Goal: Find contact information: Find contact information

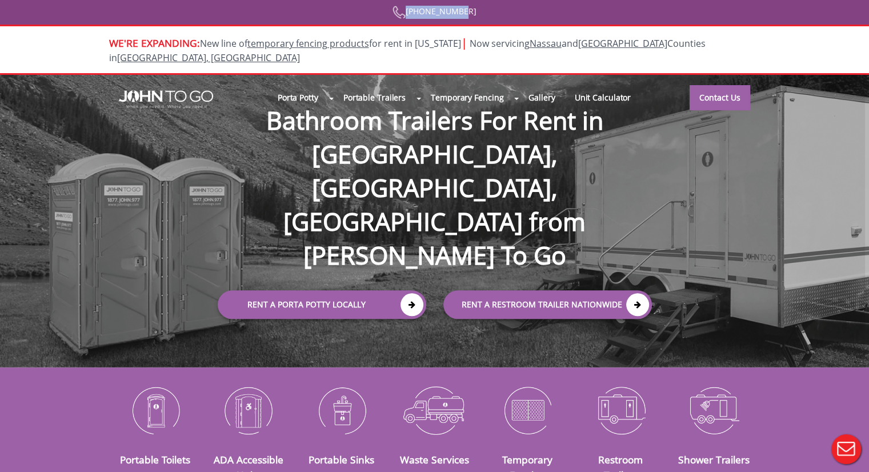
drag, startPoint x: 487, startPoint y: 16, endPoint x: 414, endPoint y: 16, distance: 73.1
click at [414, 16] on div "845 622 7758" at bounding box center [434, 12] width 736 height 13
copy link "845 622 7758"
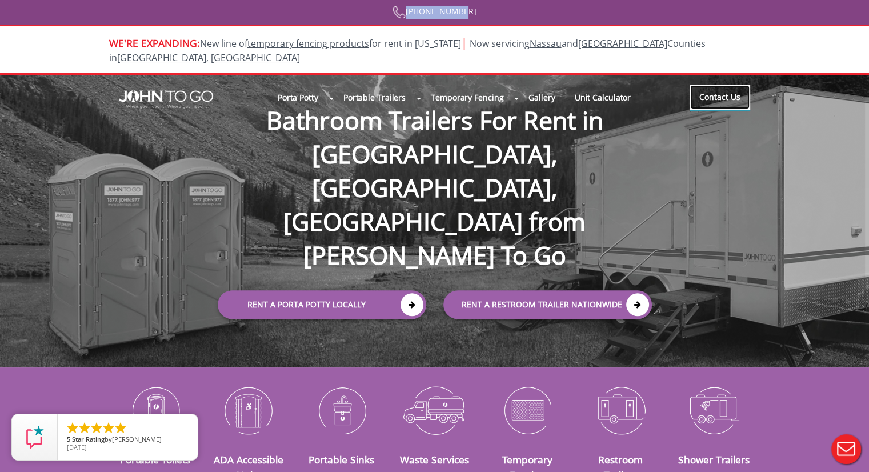
click at [720, 88] on link "Contact Us" at bounding box center [719, 97] width 61 height 25
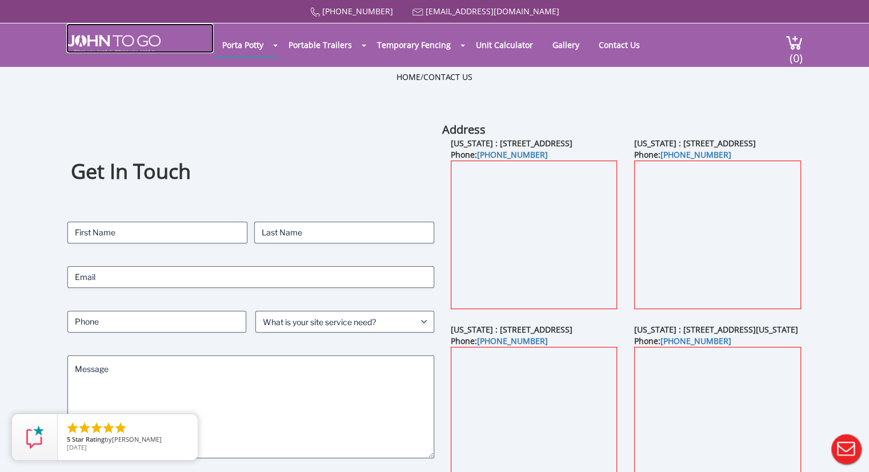
click at [117, 47] on img at bounding box center [113, 44] width 94 height 18
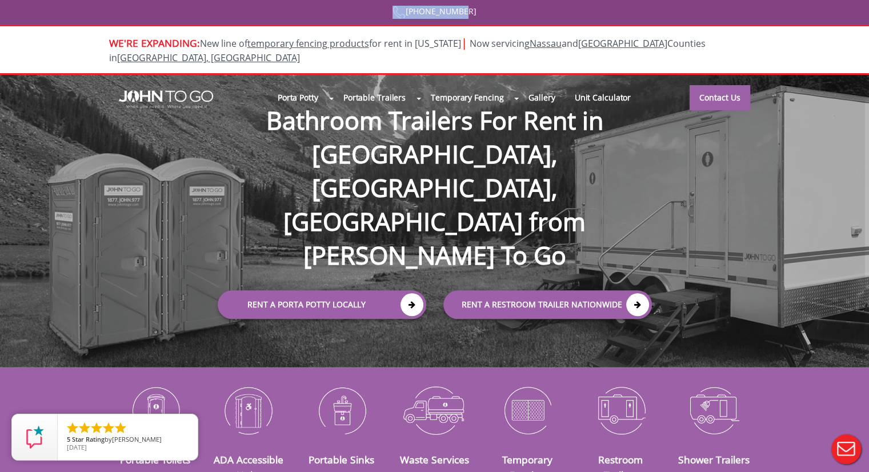
drag, startPoint x: 496, startPoint y: 13, endPoint x: 395, endPoint y: 15, distance: 101.1
click at [395, 15] on div "[PHONE_NUMBER]" at bounding box center [434, 12] width 736 height 13
copy link "[PHONE_NUMBER]"
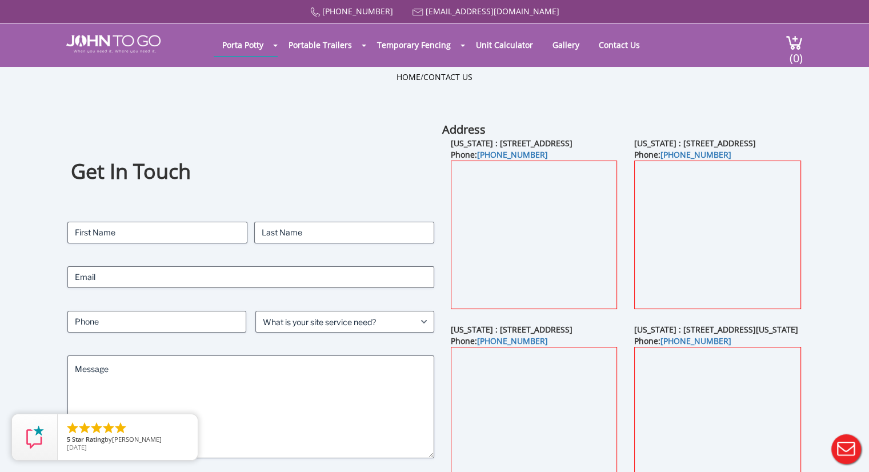
drag, startPoint x: 375, startPoint y: 130, endPoint x: 369, endPoint y: 129, distance: 5.7
click at [373, 130] on div "Get In Touch Contact Name (Required) First Last Email (Required) Phone (Require…" at bounding box center [250, 327] width 367 height 411
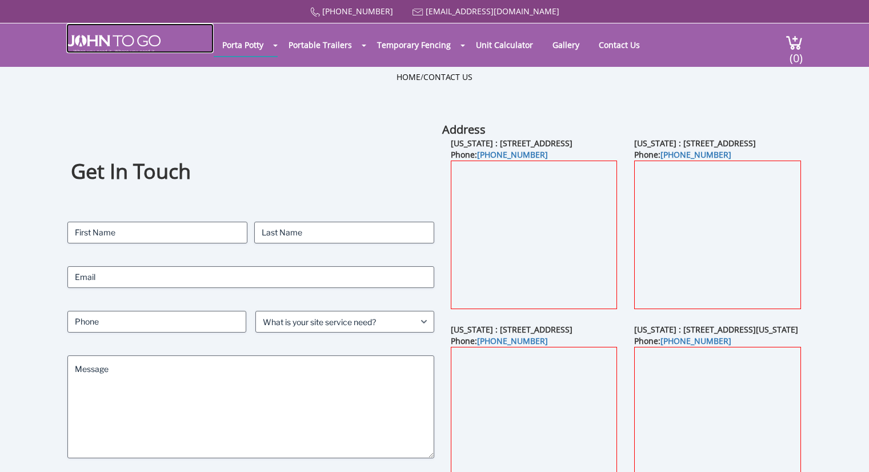
drag, startPoint x: 0, startPoint y: 0, endPoint x: 98, endPoint y: 47, distance: 109.1
click at [98, 47] on img at bounding box center [113, 44] width 94 height 18
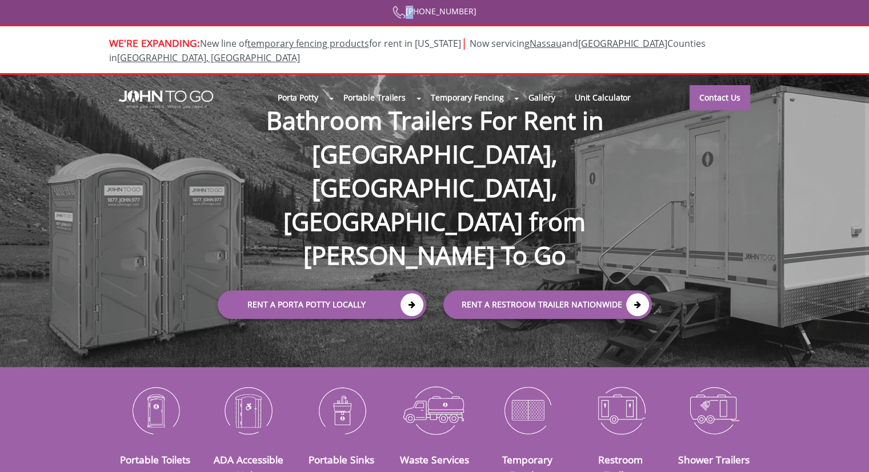
click at [431, 13] on div "845 622 7758" at bounding box center [434, 12] width 736 height 13
click at [492, 10] on div "[PHONE_NUMBER]" at bounding box center [434, 12] width 736 height 13
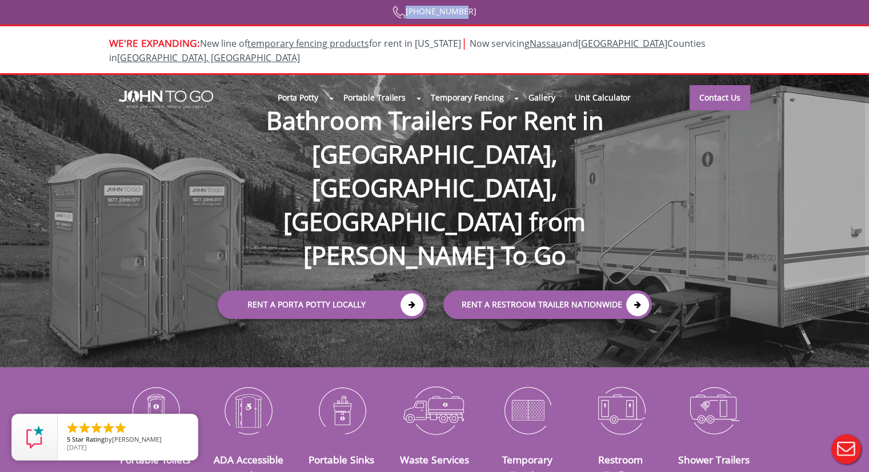
drag, startPoint x: 471, startPoint y: 15, endPoint x: 416, endPoint y: 16, distance: 55.4
click at [416, 16] on div "[PHONE_NUMBER]" at bounding box center [434, 12] width 736 height 13
copy link "[PHONE_NUMBER]"
click at [378, 137] on h1 "Bathroom Trailers For Rent in [GEOGRAPHIC_DATA], [GEOGRAPHIC_DATA], [GEOGRAPHIC…" at bounding box center [434, 170] width 457 height 206
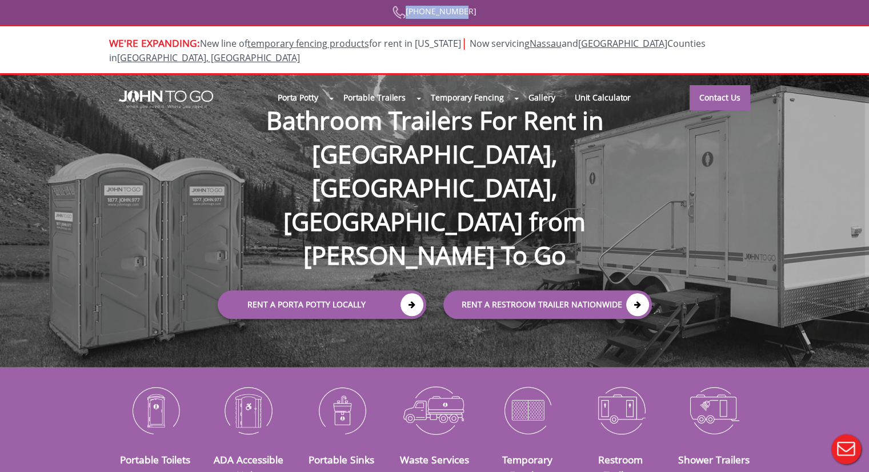
drag, startPoint x: 480, startPoint y: 14, endPoint x: 414, endPoint y: 15, distance: 66.3
click at [414, 15] on div "[PHONE_NUMBER]" at bounding box center [434, 12] width 736 height 13
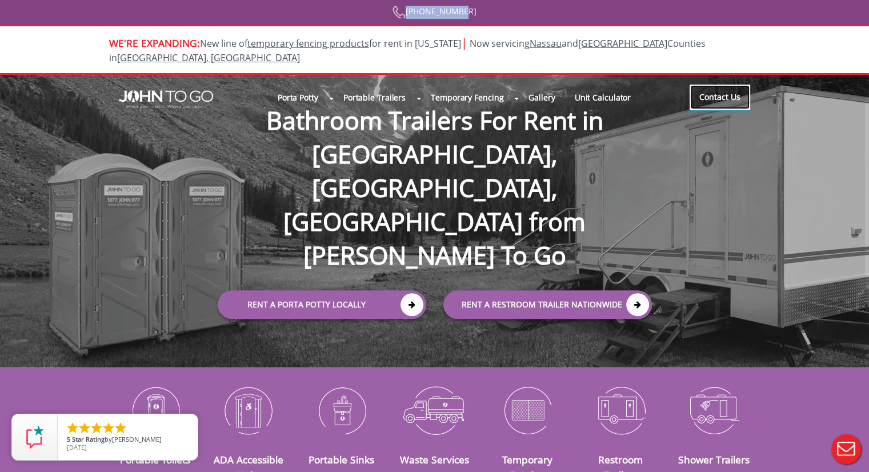
click at [722, 87] on link "Contact Us" at bounding box center [719, 97] width 61 height 25
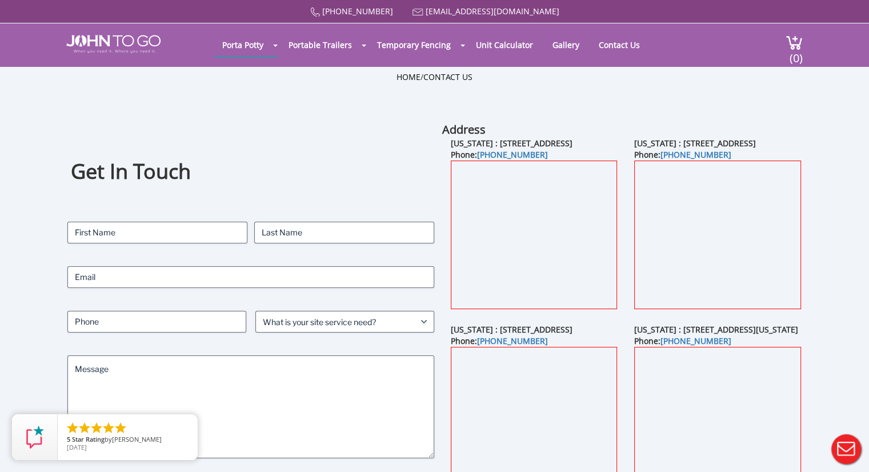
click at [833, 248] on div "Get In Touch Contact Name (Required) First Last Email (Required) Phone (Require…" at bounding box center [434, 341] width 869 height 439
click at [837, 247] on div "Get In Touch Contact Name (Required) First Last Email (Required) Phone (Require…" at bounding box center [434, 341] width 869 height 439
click at [633, 83] on div "Home / Contact Us" at bounding box center [435, 94] width 668 height 46
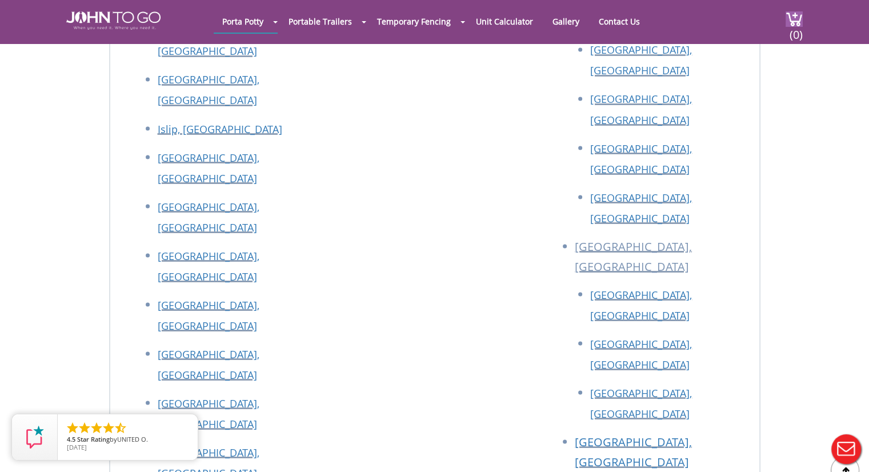
scroll to position [2088, 0]
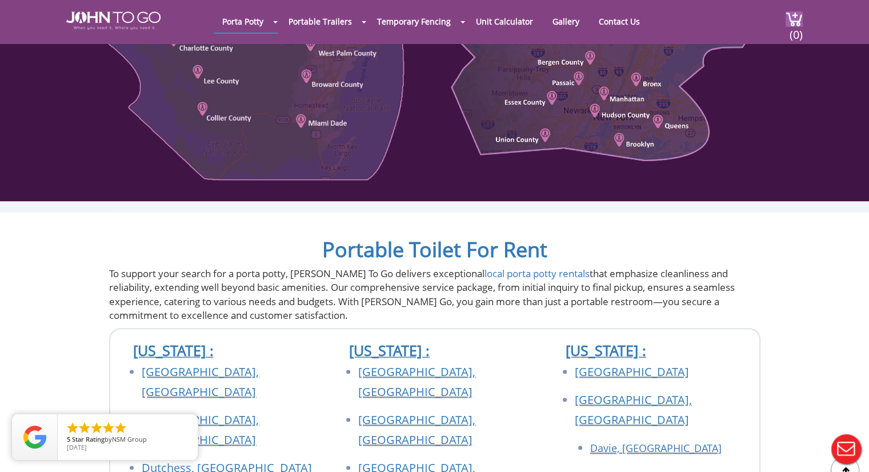
scroll to position [0, 0]
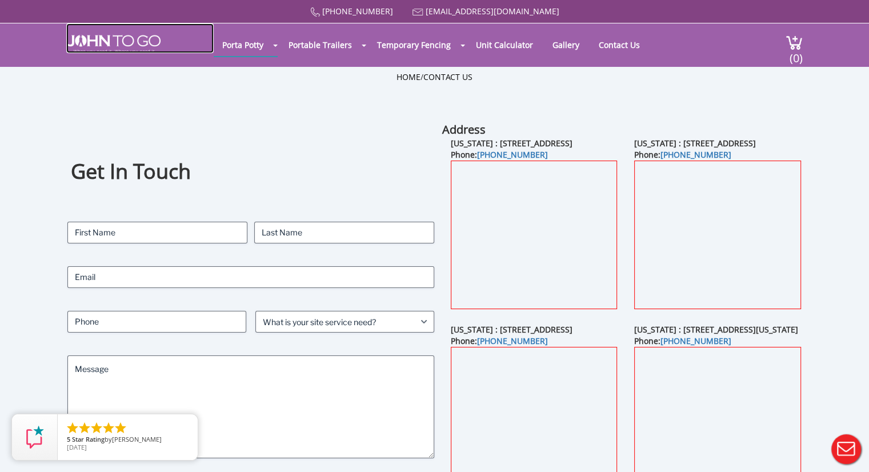
click at [142, 29] on link at bounding box center [139, 38] width 147 height 30
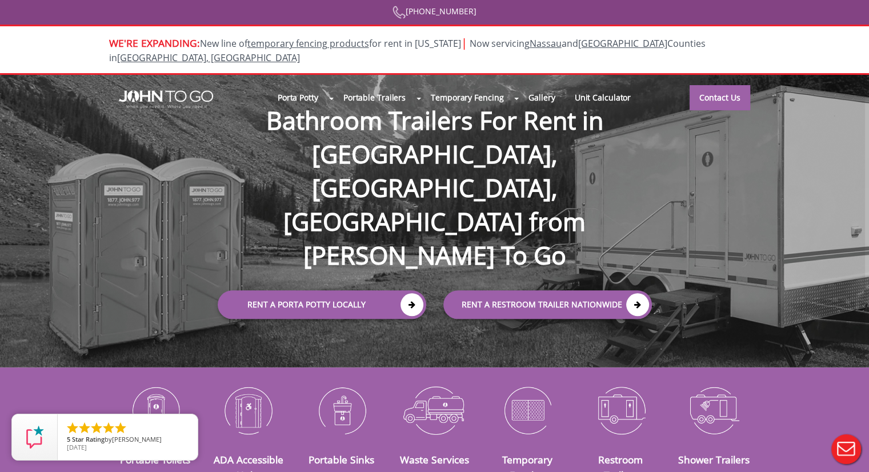
click at [370, 106] on nav "Porta Potty Portable Toilets ADA Accessible Units Portable Sinks Waste Services…" at bounding box center [434, 98] width 743 height 46
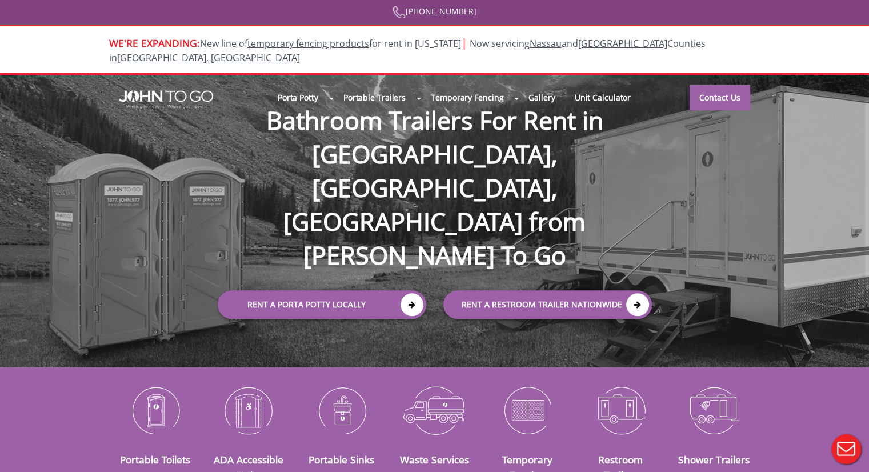
click at [199, 141] on div "Porta Potty Portable Toilets ADA Accessible Units Portable Sinks Waste Services…" at bounding box center [434, 221] width 869 height 292
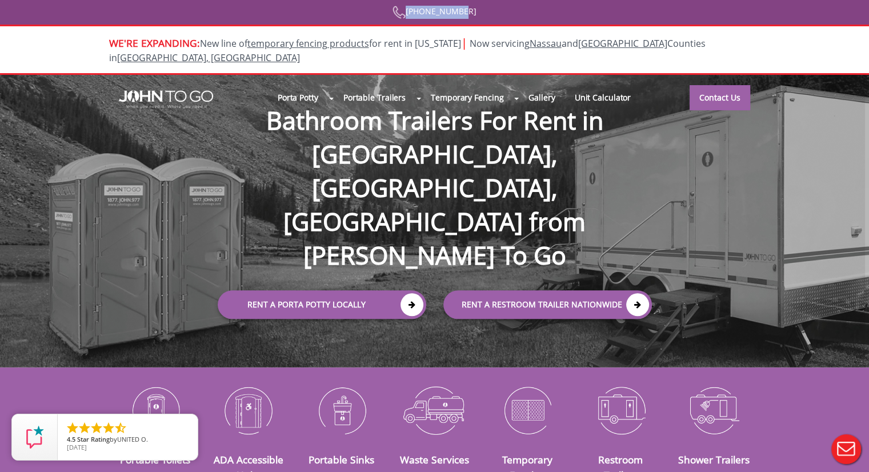
drag, startPoint x: 485, startPoint y: 5, endPoint x: 69, endPoint y: 115, distance: 431.3
click at [410, 12] on div "[PHONE_NUMBER]" at bounding box center [434, 12] width 736 height 13
copy link "[PHONE_NUMBER]"
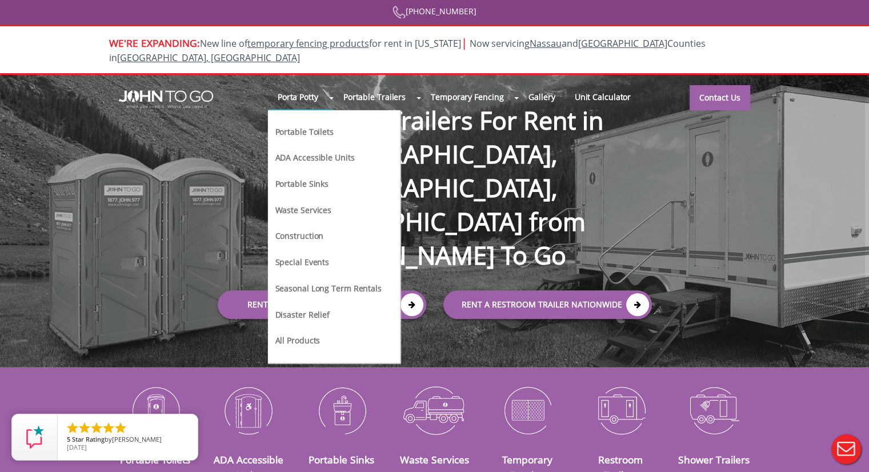
click at [334, 85] on li "Porta Potty Portable Toilets ADA Accessible Units Portable Sinks Waste Services…" at bounding box center [301, 98] width 66 height 26
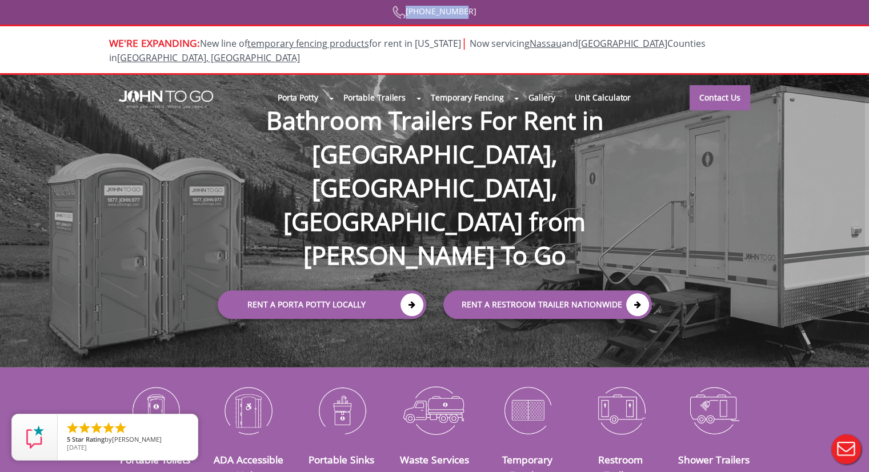
click at [416, 14] on div "[PHONE_NUMBER]" at bounding box center [434, 12] width 736 height 13
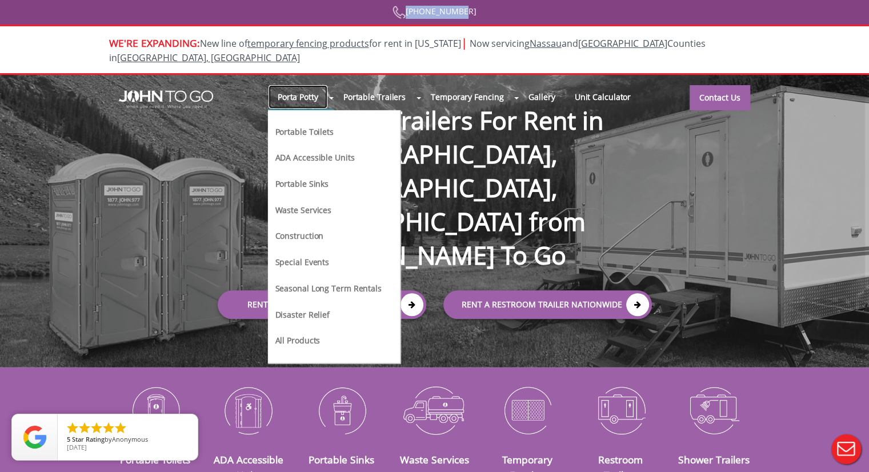
click at [315, 85] on link "Porta Potty" at bounding box center [298, 97] width 60 height 25
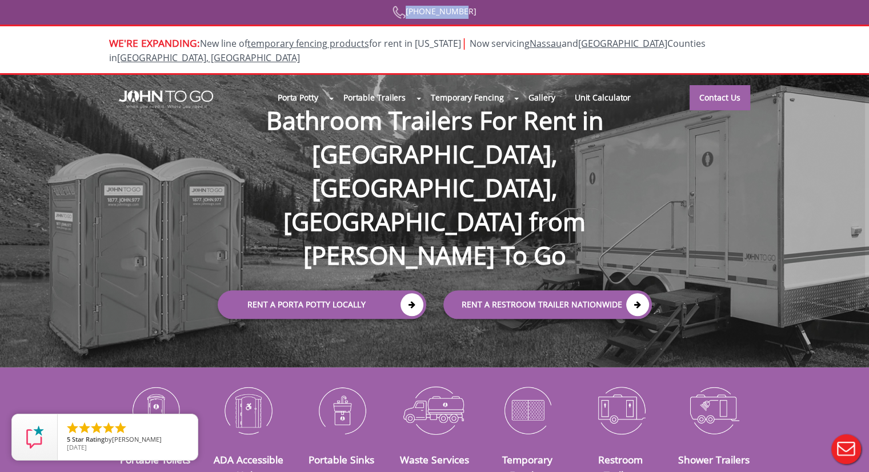
drag, startPoint x: 396, startPoint y: 5, endPoint x: 417, endPoint y: 10, distance: 21.7
click at [417, 10] on div "[PHONE_NUMBER]" at bounding box center [434, 12] width 736 height 13
click at [298, 132] on h1 "Bathroom Trailers For Rent in [GEOGRAPHIC_DATA], [GEOGRAPHIC_DATA], [GEOGRAPHIC…" at bounding box center [434, 170] width 457 height 206
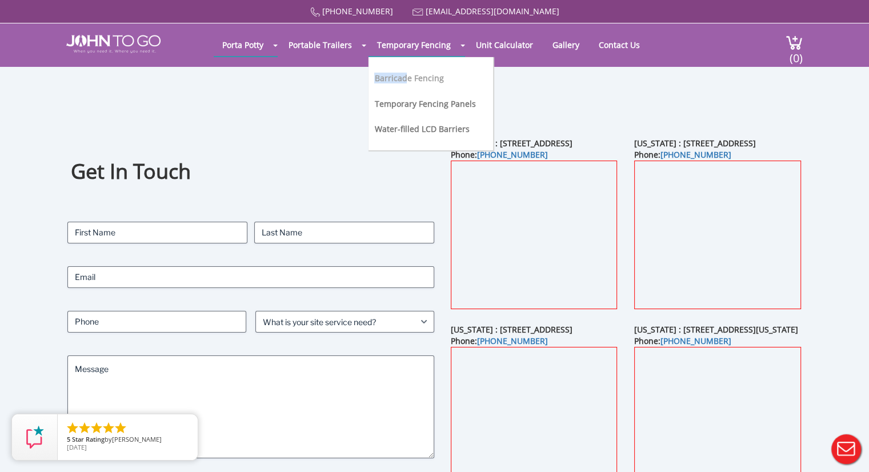
click at [402, 77] on li "Barricade Fencing" at bounding box center [424, 82] width 101 height 25
click at [402, 77] on link "Barricade Fencing" at bounding box center [408, 78] width 69 height 11
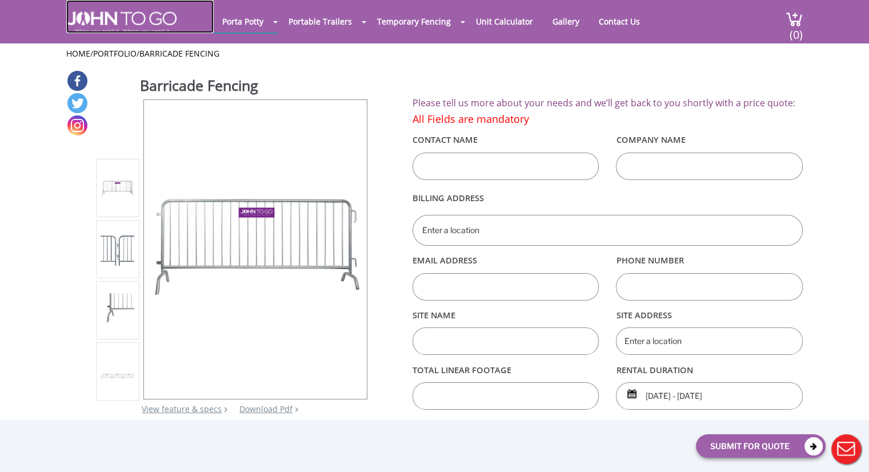
click at [119, 12] on img at bounding box center [121, 22] width 110 height 22
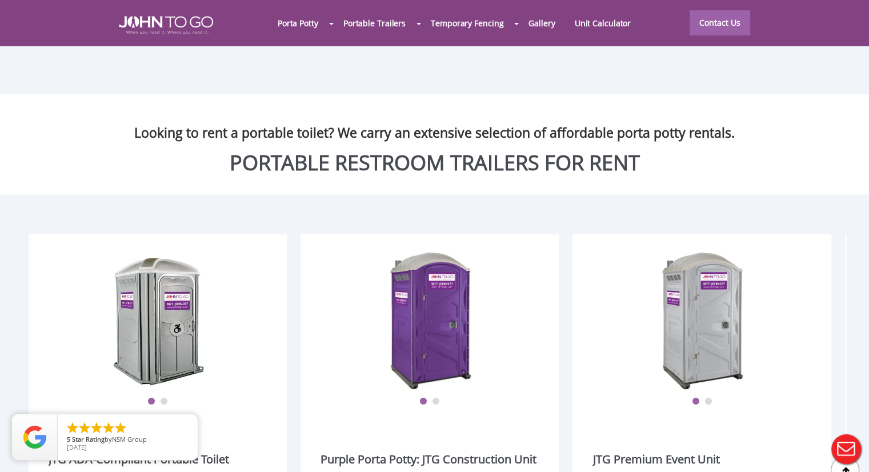
scroll to position [1131, 0]
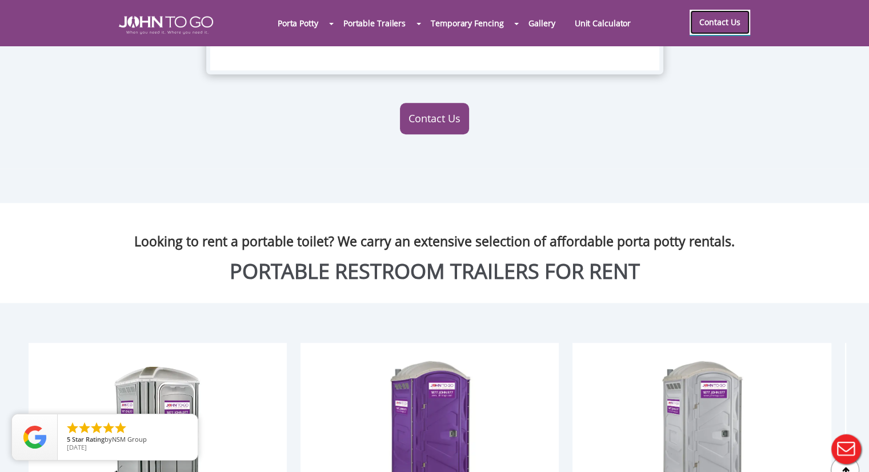
click at [719, 30] on link "Contact Us" at bounding box center [719, 22] width 61 height 25
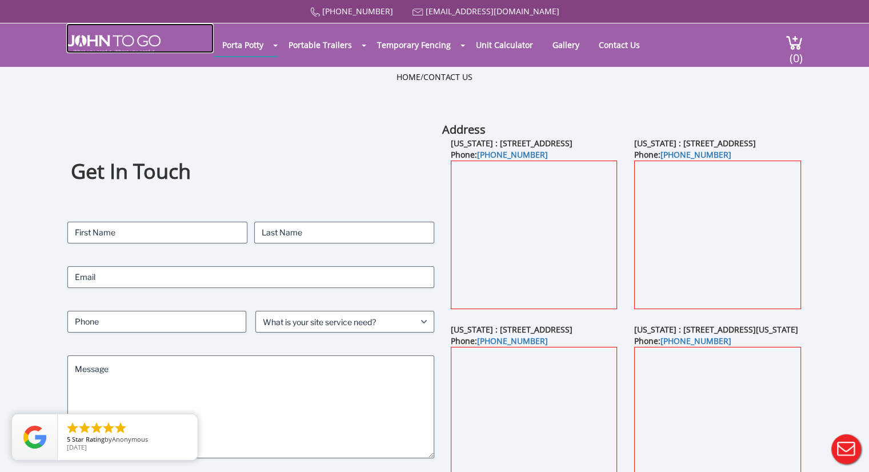
click at [103, 40] on img at bounding box center [113, 44] width 94 height 18
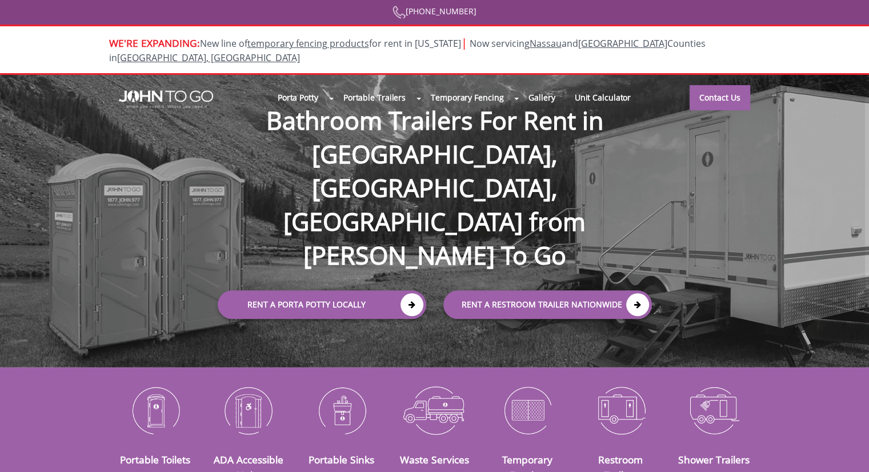
click at [105, 140] on div "Porta Potty Portable Toilets ADA Accessible Units Portable Sinks Waste Services…" at bounding box center [434, 221] width 869 height 292
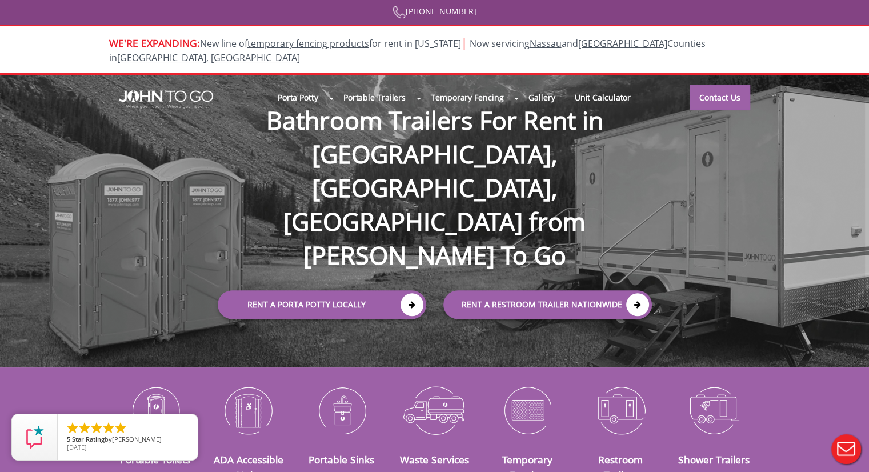
drag, startPoint x: 334, startPoint y: 125, endPoint x: 396, endPoint y: 102, distance: 66.7
click at [334, 125] on h1 "Bathroom Trailers For Rent in [GEOGRAPHIC_DATA], [GEOGRAPHIC_DATA], [GEOGRAPHIC…" at bounding box center [434, 170] width 457 height 206
click at [174, 113] on div "Porta Potty Portable Toilets ADA Accessible Units Portable Sinks Waste Services…" at bounding box center [434, 221] width 869 height 292
click at [715, 85] on link "Contact Us" at bounding box center [719, 97] width 61 height 25
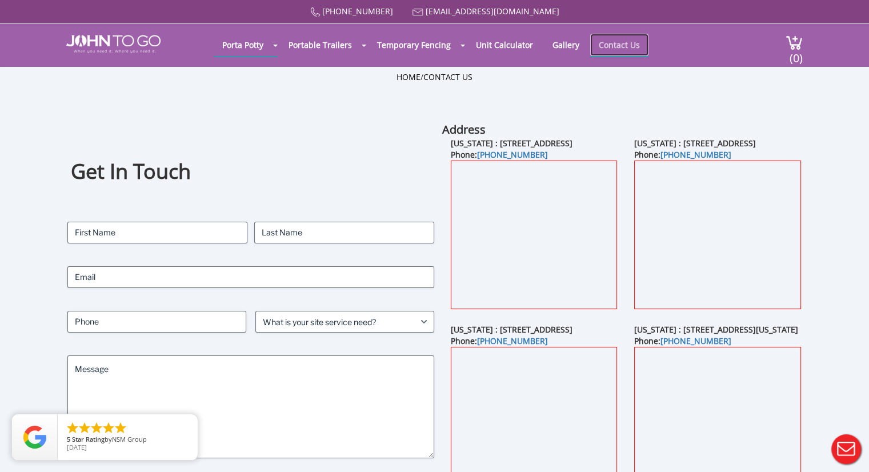
click at [603, 48] on link "Contact Us" at bounding box center [619, 45] width 58 height 22
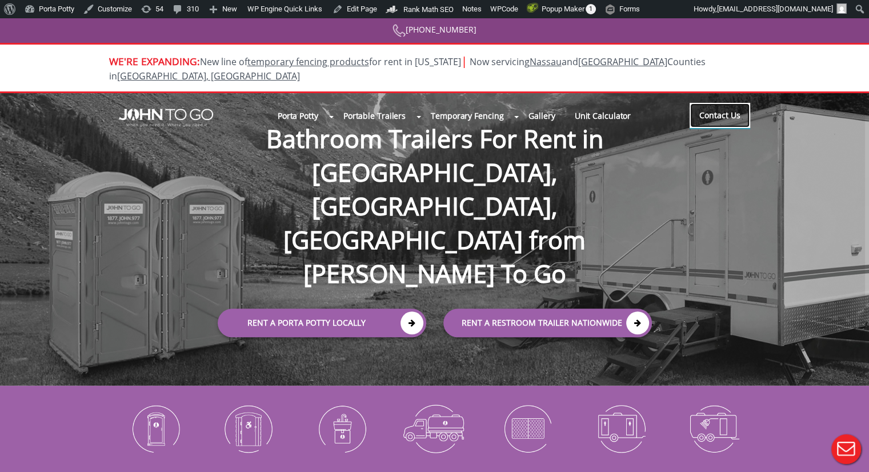
click at [695, 103] on link "Contact Us" at bounding box center [719, 115] width 61 height 25
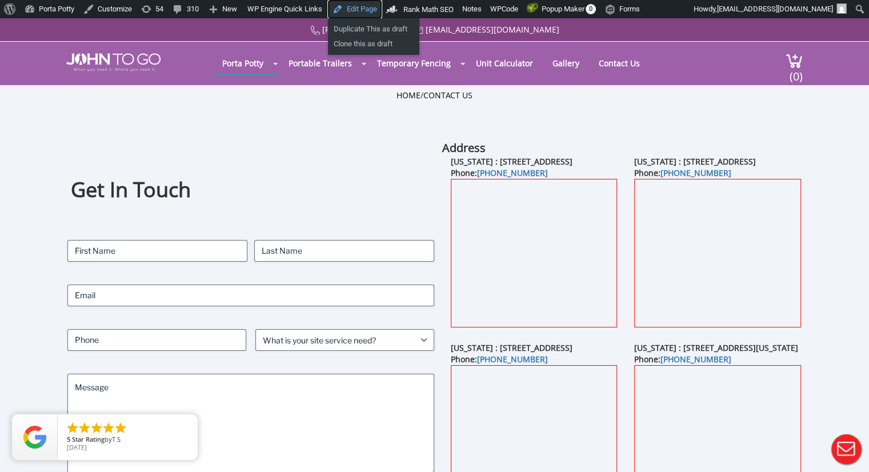
click at [354, 8] on link "Edit Page" at bounding box center [355, 9] width 54 height 18
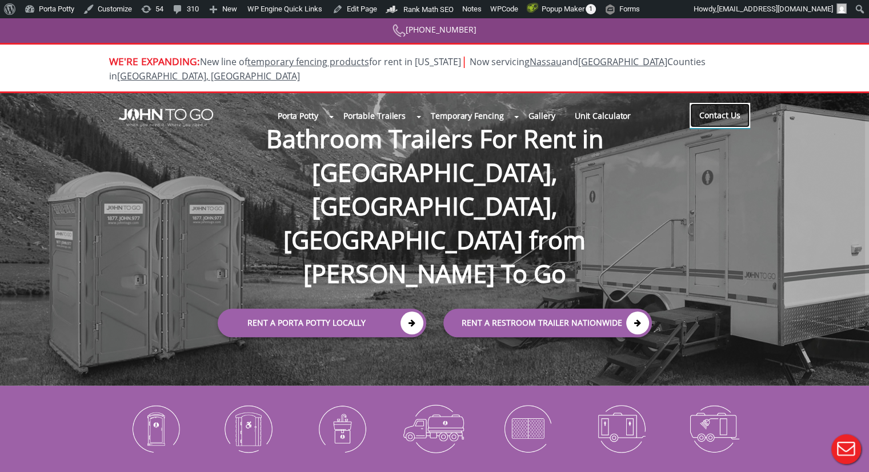
click at [701, 106] on link "Contact Us" at bounding box center [719, 115] width 61 height 25
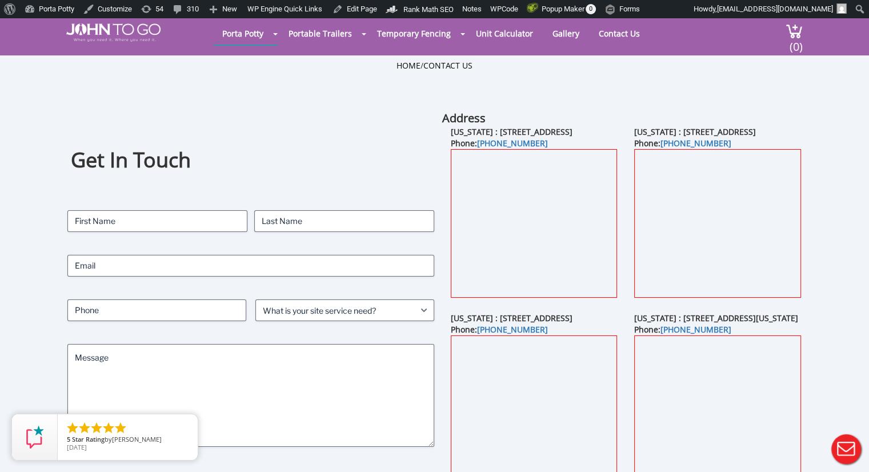
scroll to position [57, 0]
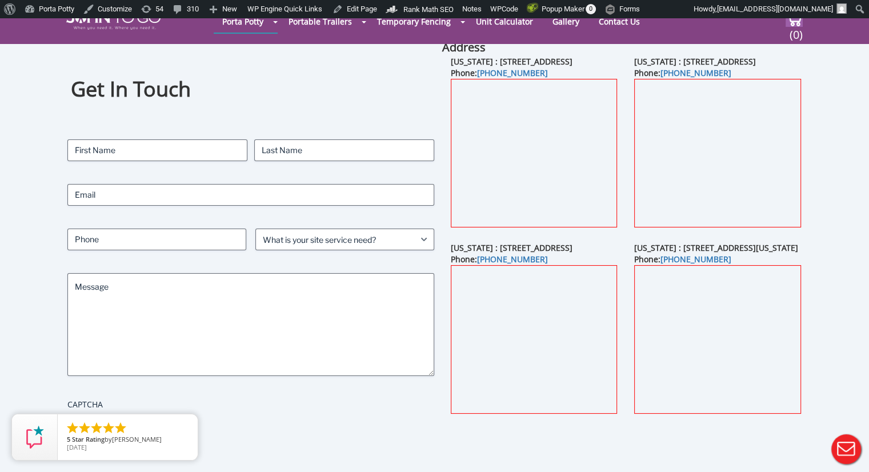
click at [841, 273] on div "Get In Touch Contact Name (Required) First Last Email (Required) Phone (Require…" at bounding box center [434, 258] width 869 height 439
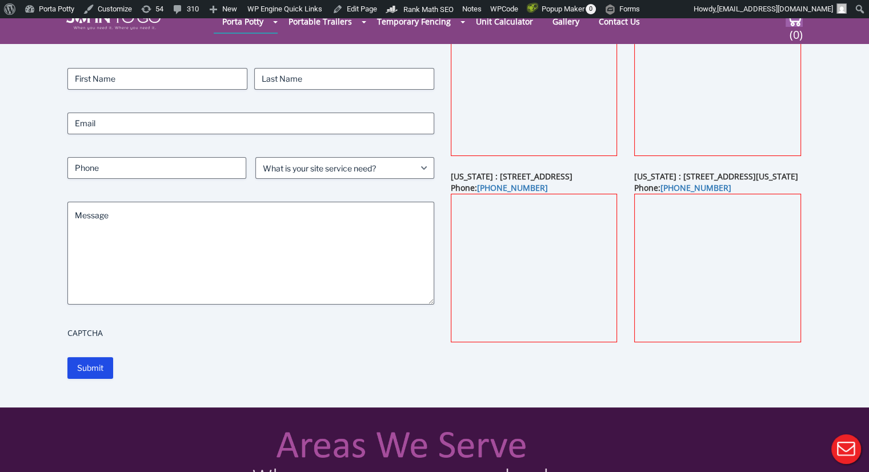
scroll to position [57, 0]
